Goal: Information Seeking & Learning: Learn about a topic

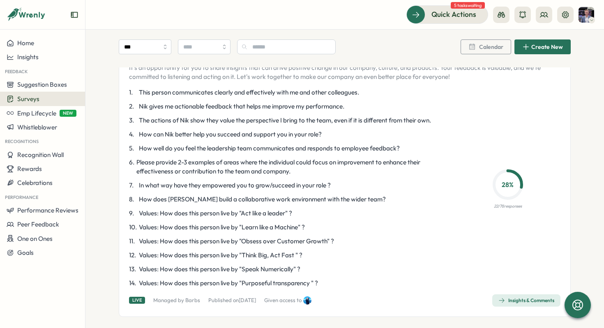
scroll to position [697, 0]
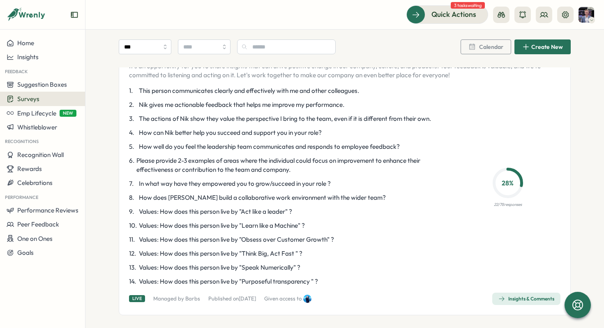
click at [494, 293] on button "Insights & Comments" at bounding box center [526, 299] width 68 height 12
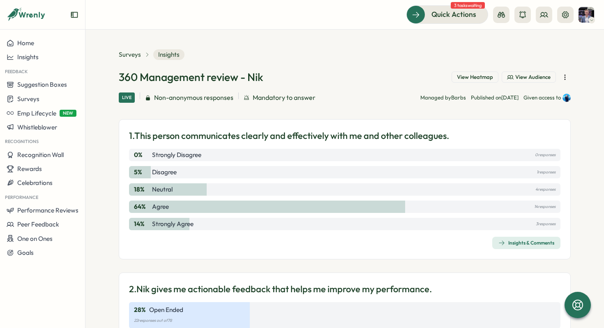
click at [464, 81] on button "View Heatmap" at bounding box center [475, 78] width 47 height 12
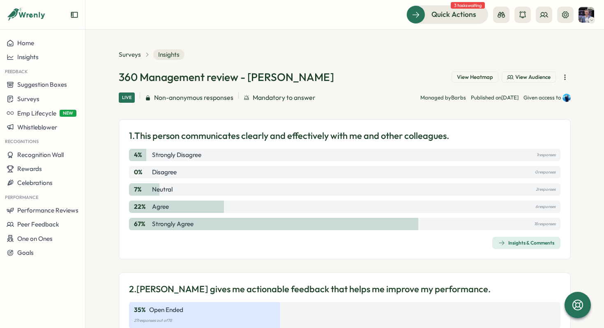
scroll to position [5, 0]
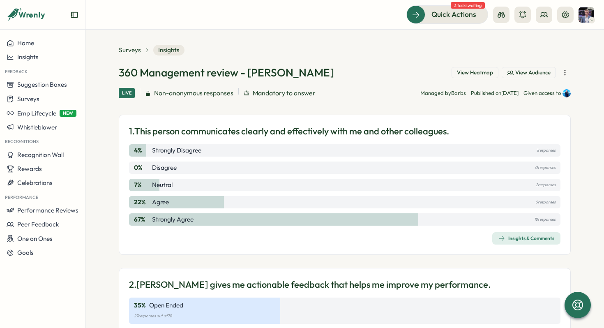
click at [484, 76] on span "View Heatmap" at bounding box center [475, 72] width 36 height 7
